Goal: Information Seeking & Learning: Learn about a topic

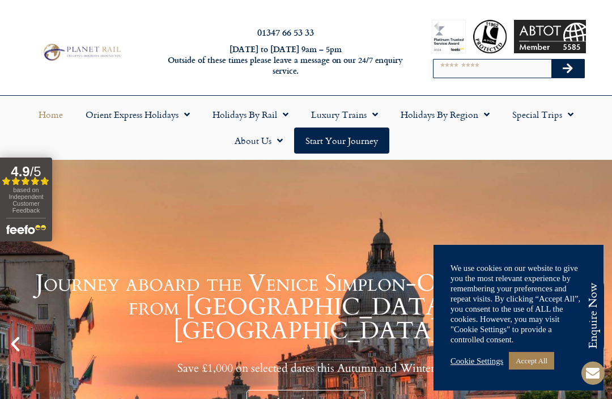
click at [481, 362] on link "Cookie Settings" at bounding box center [477, 361] width 53 height 10
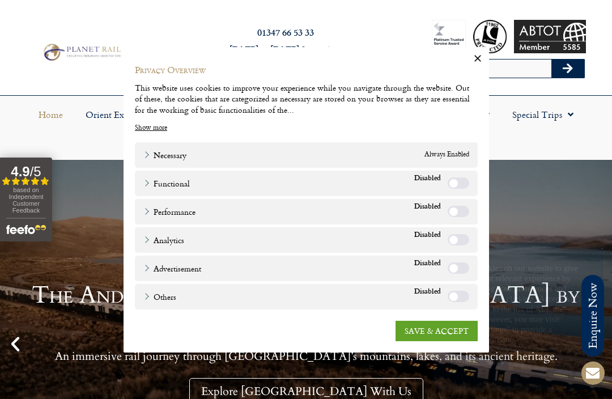
click at [439, 332] on link "SAVE & ACCEPT" at bounding box center [437, 330] width 82 height 20
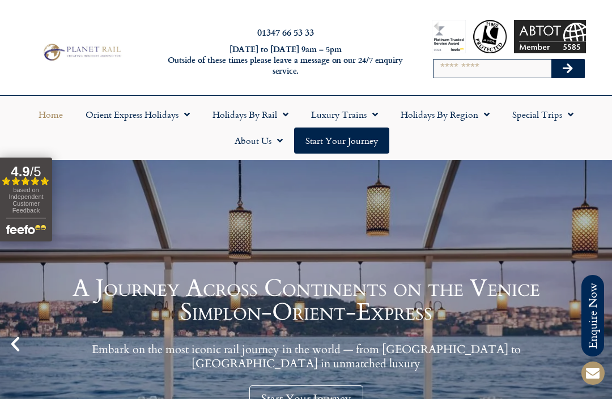
click at [450, 115] on link "Holidays by Region" at bounding box center [445, 114] width 112 height 26
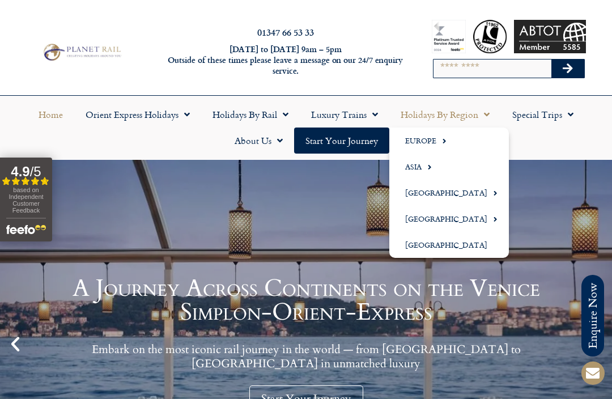
click at [429, 141] on link "Europe" at bounding box center [449, 141] width 120 height 26
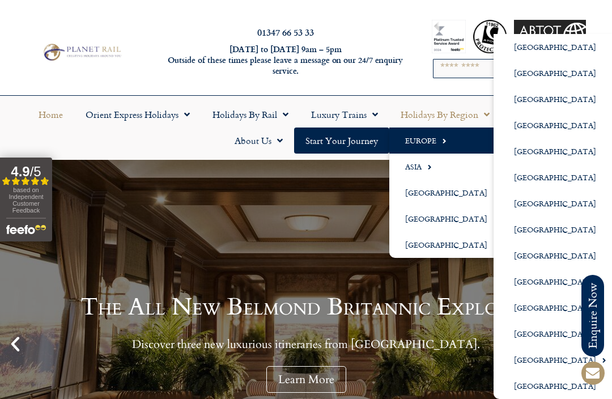
click at [534, 310] on link "[GEOGRAPHIC_DATA]" at bounding box center [556, 308] width 124 height 26
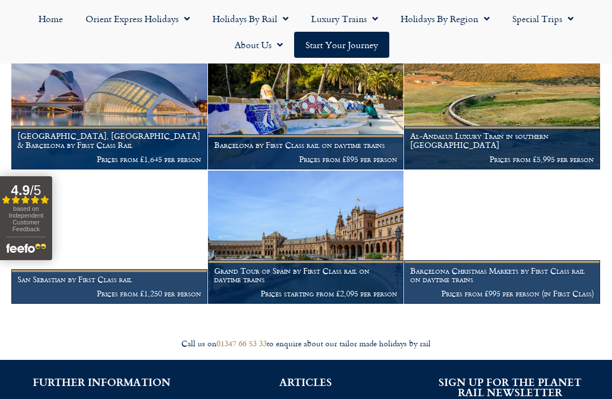
scroll to position [391, 0]
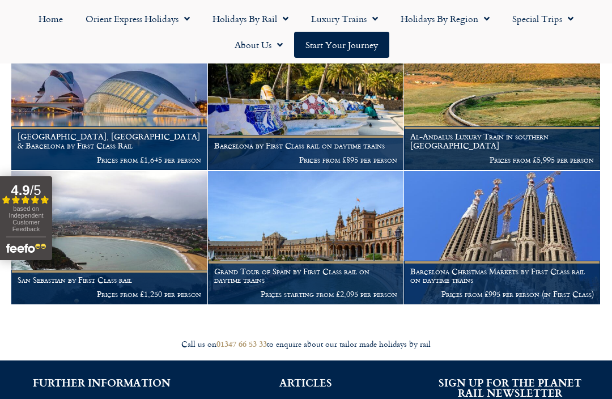
click at [143, 234] on img at bounding box center [109, 238] width 196 height 134
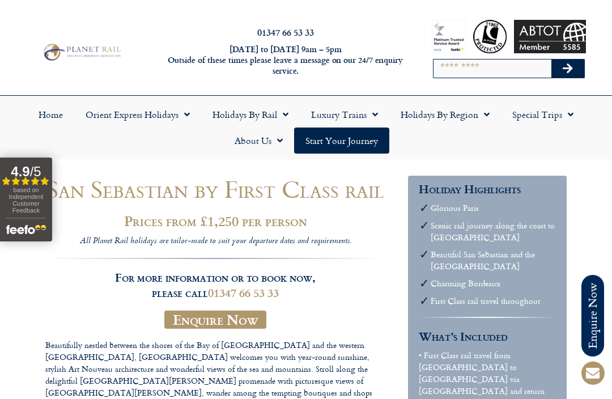
click at [441, 117] on link "Holidays by Region" at bounding box center [445, 114] width 112 height 26
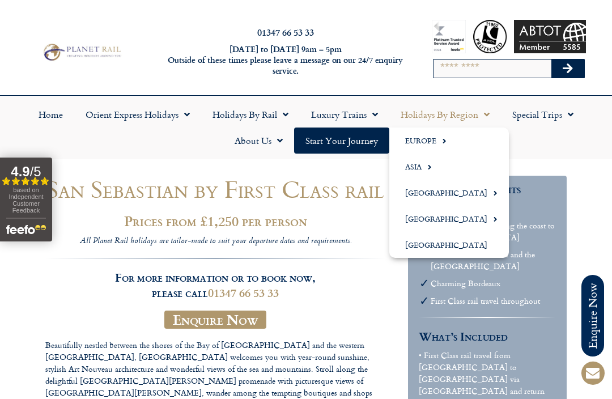
click at [422, 138] on link "Europe" at bounding box center [449, 141] width 120 height 26
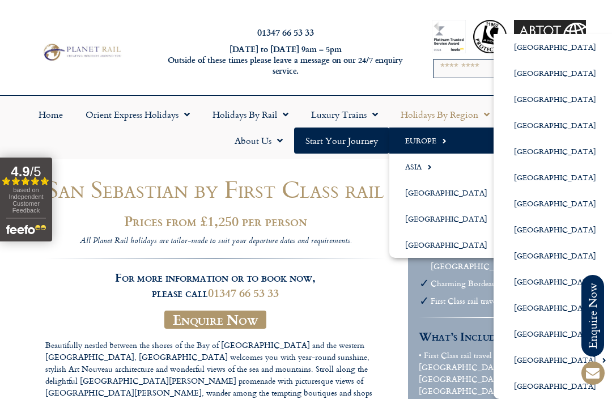
click at [545, 285] on link "[GEOGRAPHIC_DATA]" at bounding box center [556, 282] width 124 height 26
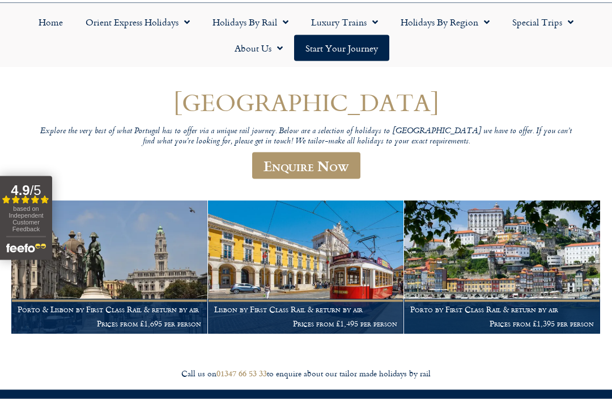
scroll to position [93, 0]
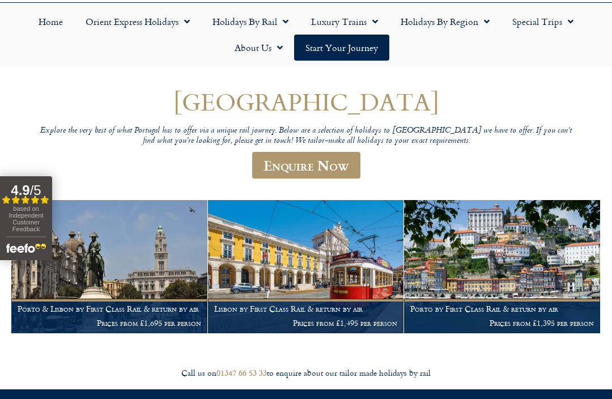
click at [177, 262] on img at bounding box center [109, 267] width 196 height 134
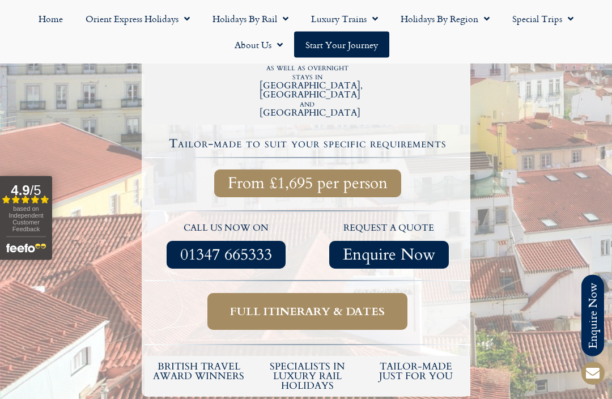
scroll to position [385, 0]
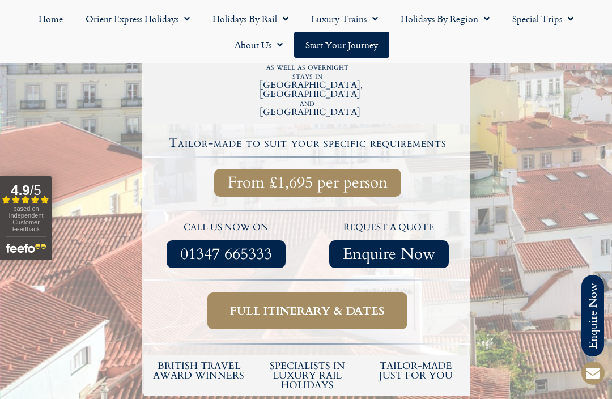
click at [329, 304] on span "Full itinerary & dates" at bounding box center [307, 311] width 155 height 14
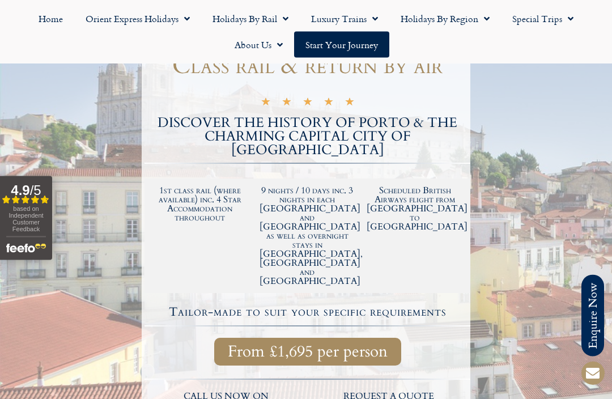
scroll to position [217, 0]
click at [372, 344] on span "From £1,695 per person" at bounding box center [308, 351] width 160 height 14
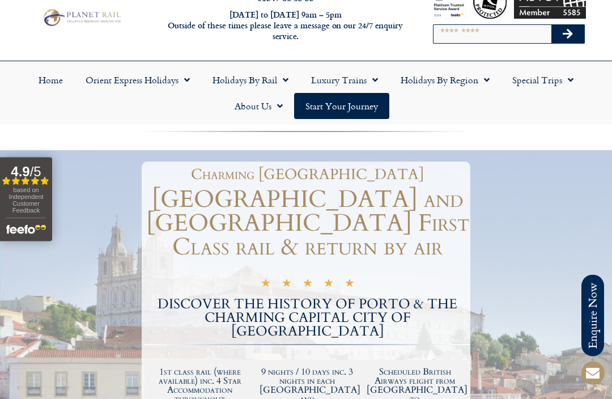
scroll to position [0, 0]
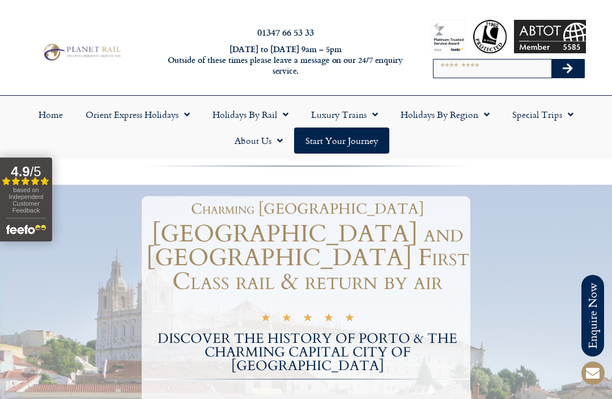
click at [460, 109] on link "Holidays by Region" at bounding box center [445, 114] width 112 height 26
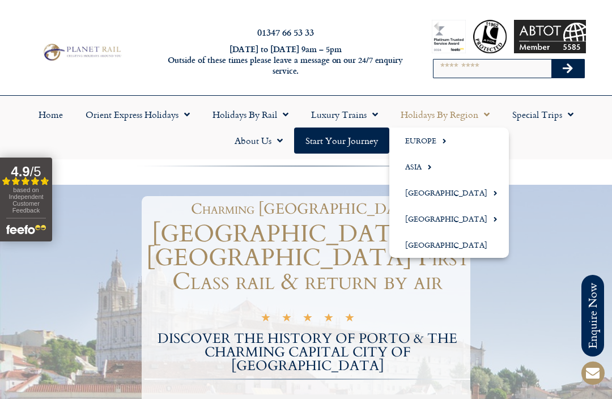
click at [434, 141] on link "Europe" at bounding box center [449, 141] width 120 height 26
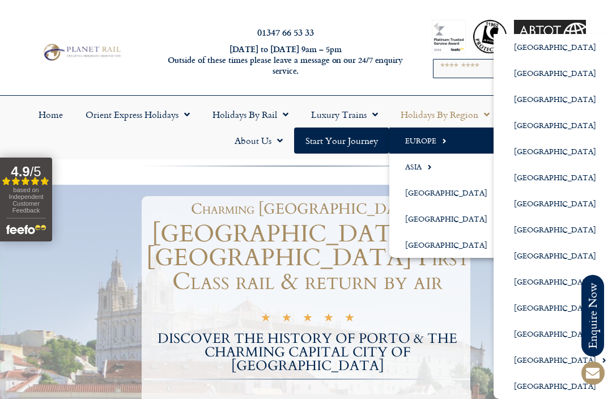
click at [543, 366] on link "[GEOGRAPHIC_DATA]" at bounding box center [556, 360] width 124 height 26
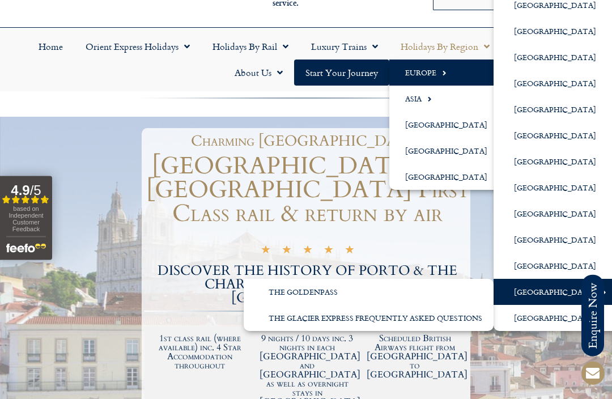
scroll to position [69, 0]
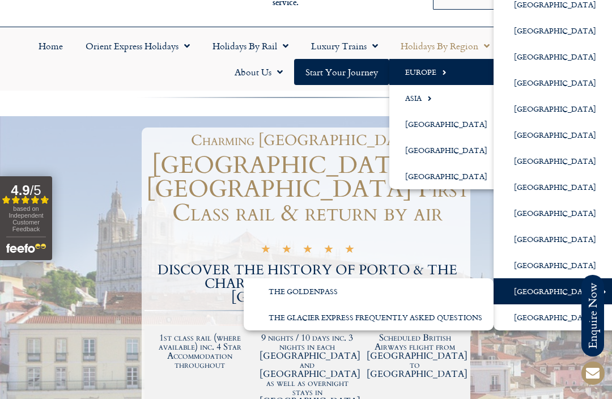
click at [543, 295] on link "[GEOGRAPHIC_DATA]" at bounding box center [556, 291] width 124 height 26
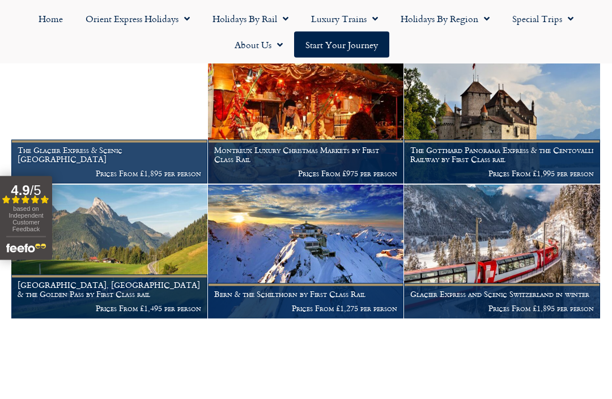
scroll to position [478, 0]
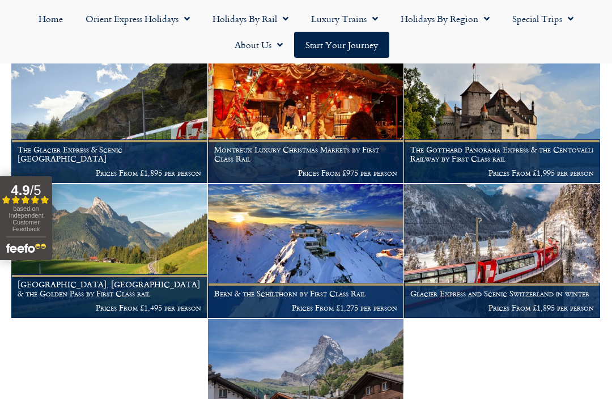
click at [353, 210] on img at bounding box center [306, 251] width 196 height 134
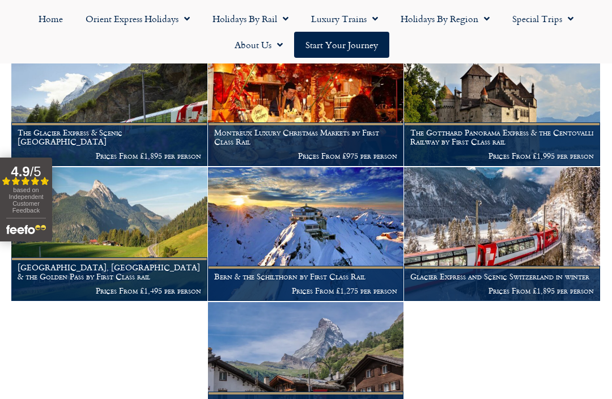
scroll to position [494, 0]
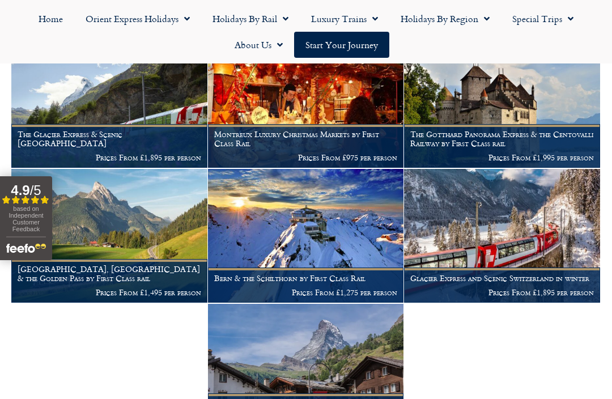
click at [374, 344] on img at bounding box center [306, 371] width 196 height 134
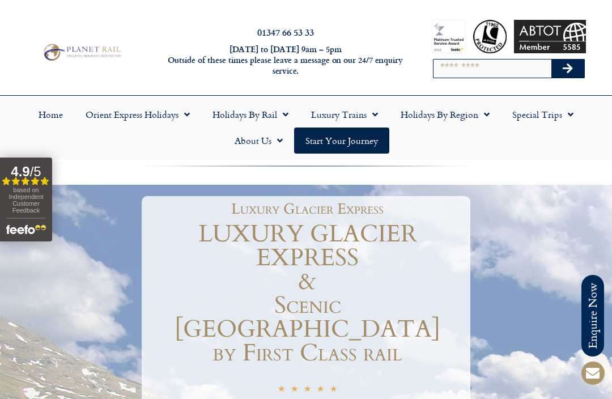
click at [254, 114] on link "Holidays by Rail" at bounding box center [250, 114] width 99 height 26
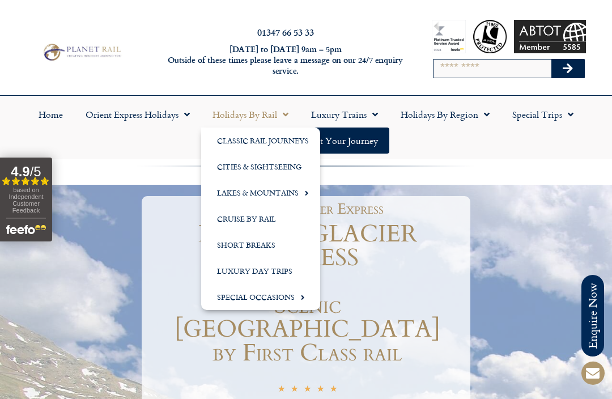
click at [294, 194] on link "Lakes & Mountains" at bounding box center [260, 193] width 119 height 26
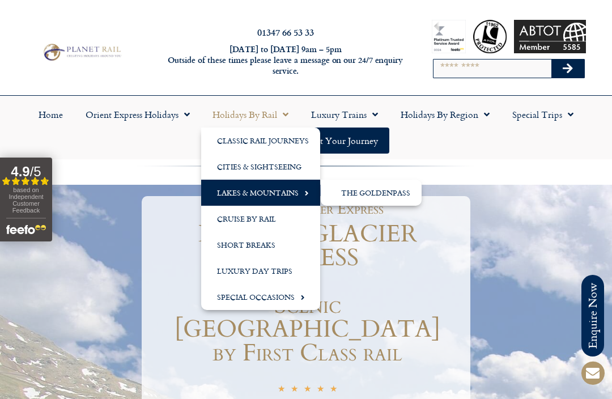
click at [395, 192] on link "The GoldenPass" at bounding box center [371, 193] width 101 height 26
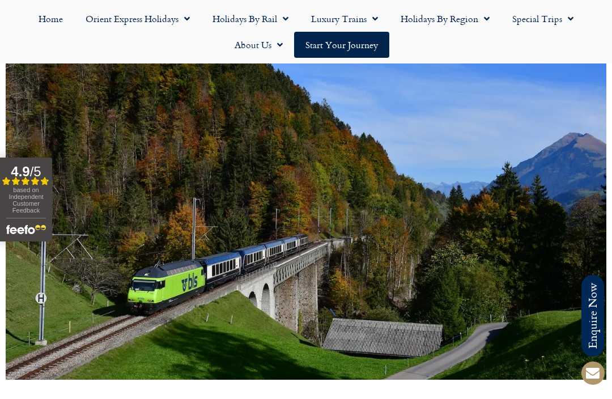
scroll to position [698, 0]
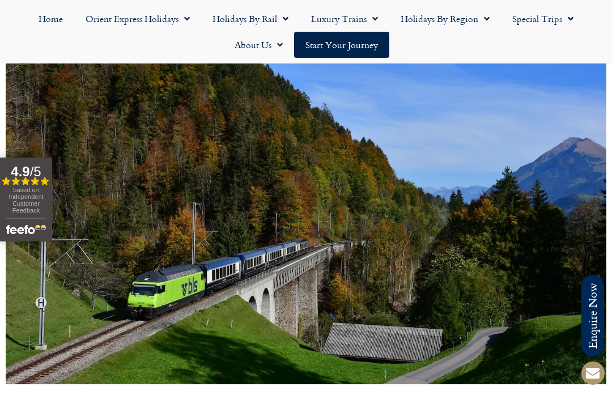
click at [251, 17] on link "Holidays by Rail" at bounding box center [250, 19] width 99 height 26
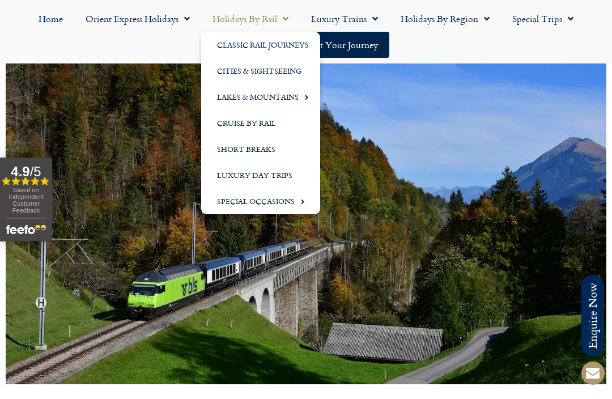
click at [287, 49] on link "Classic Rail Journeys" at bounding box center [260, 45] width 119 height 26
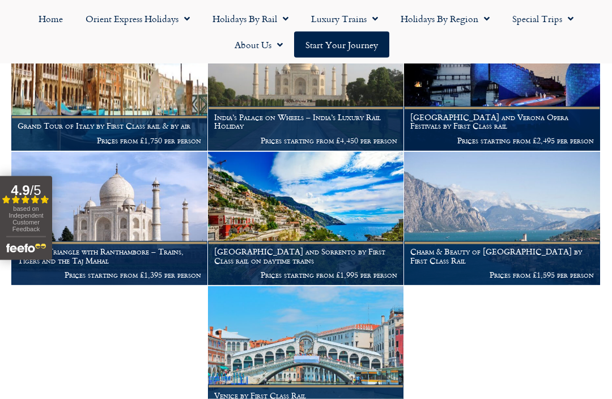
scroll to position [815, 0]
click at [543, 217] on img at bounding box center [502, 218] width 196 height 134
